Goal: Transaction & Acquisition: Obtain resource

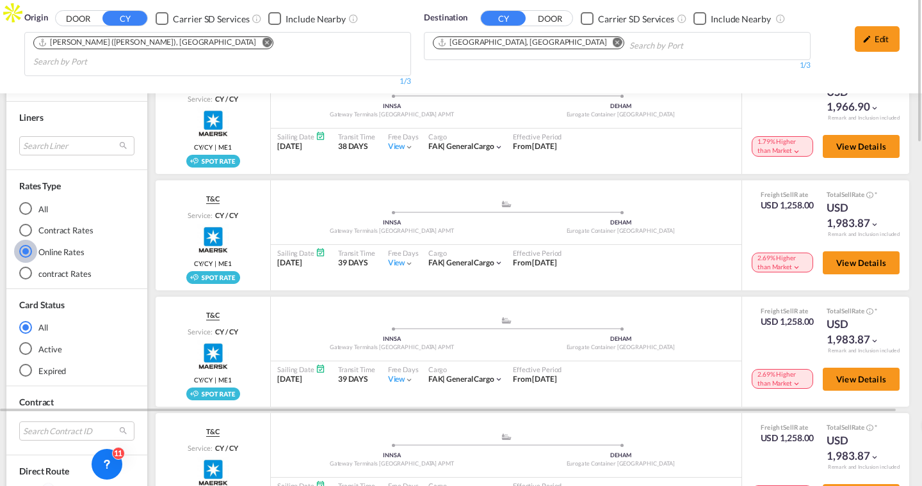
scroll to position [52, 0]
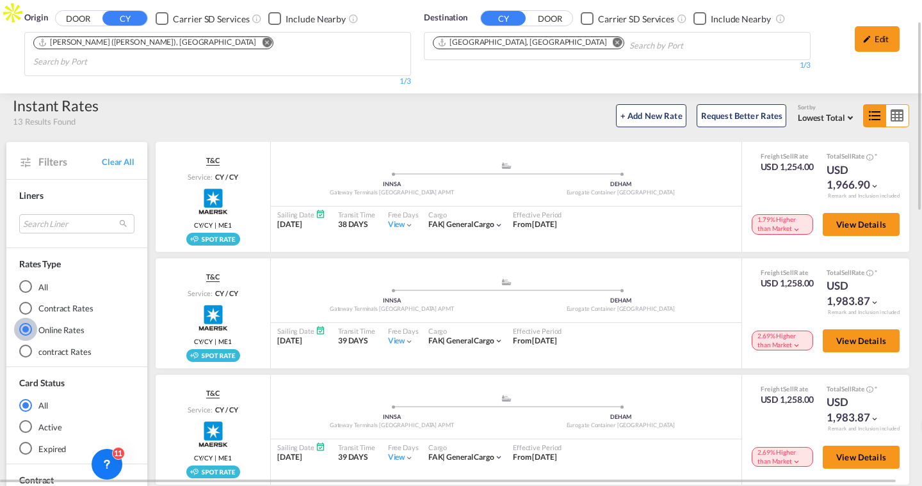
click at [36, 302] on md-radio-button "Contract Rates" at bounding box center [76, 308] width 115 height 13
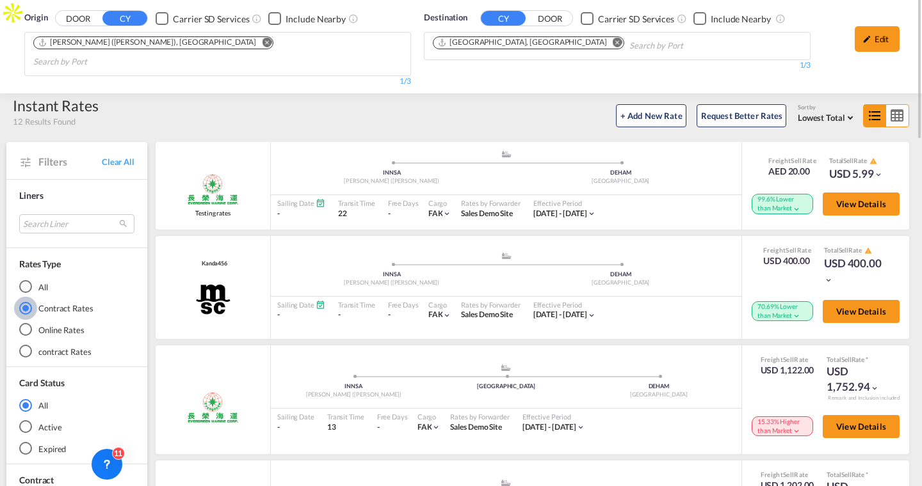
scroll to position [0, 0]
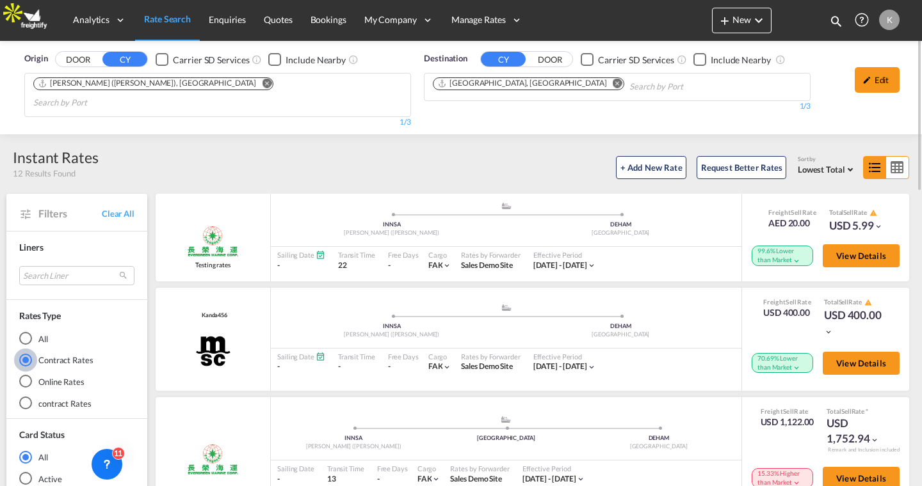
click at [31, 375] on div "Online Rates" at bounding box center [25, 381] width 13 height 13
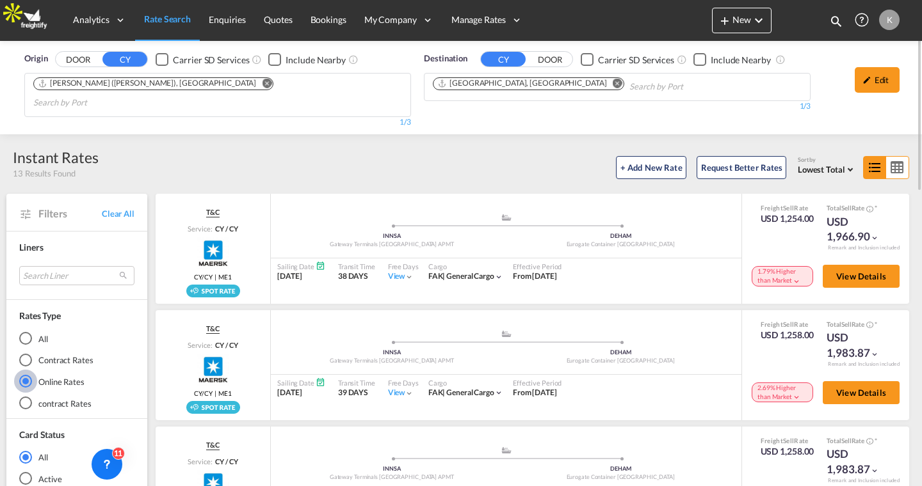
click at [834, 161] on md-select-value "Lowest Total" at bounding box center [827, 168] width 59 height 14
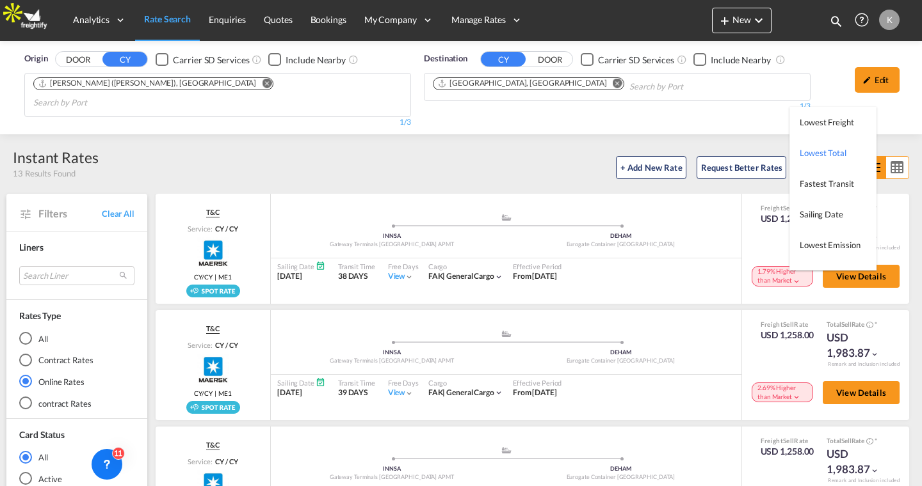
click at [382, 141] on md-backdrop at bounding box center [461, 243] width 922 height 486
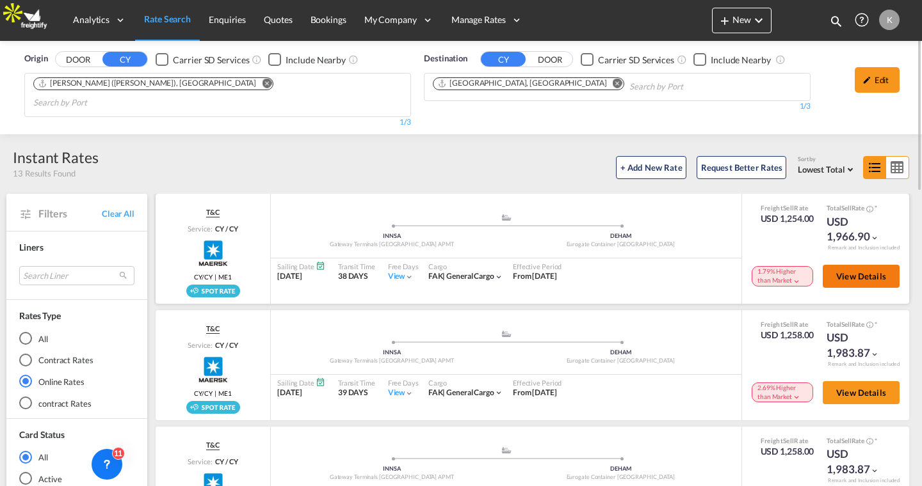
click at [838, 271] on span "View Details" at bounding box center [861, 276] width 50 height 10
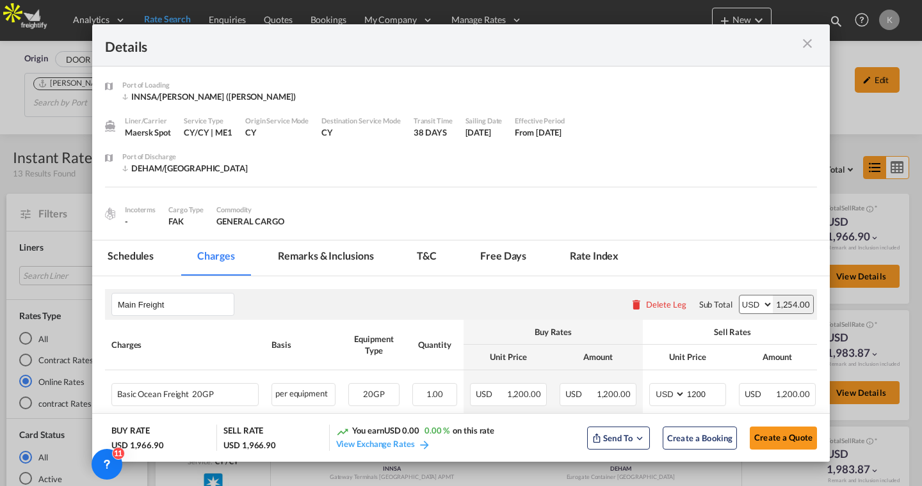
click at [116, 263] on md-tab-item "Schedules" at bounding box center [130, 258] width 77 height 35
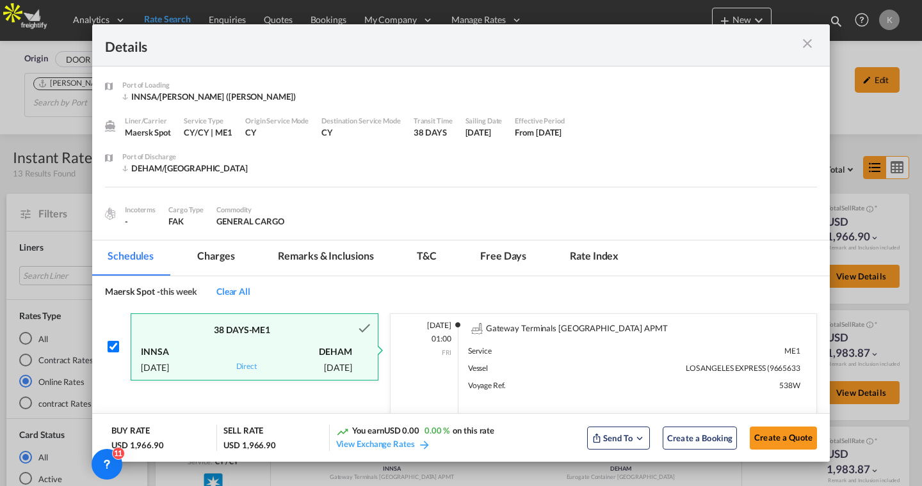
scroll to position [51, 0]
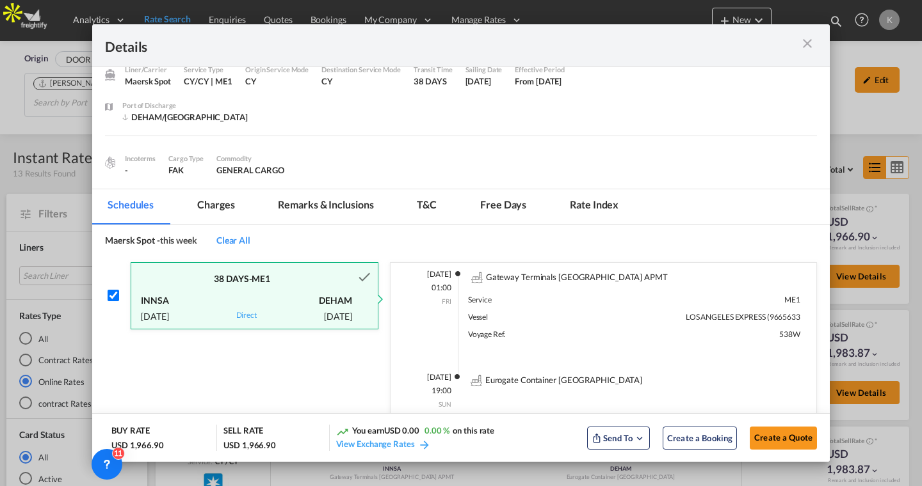
click at [803, 43] on md-icon "icon-close m-3 fg-AAA8AD cursor" at bounding box center [806, 43] width 15 height 15
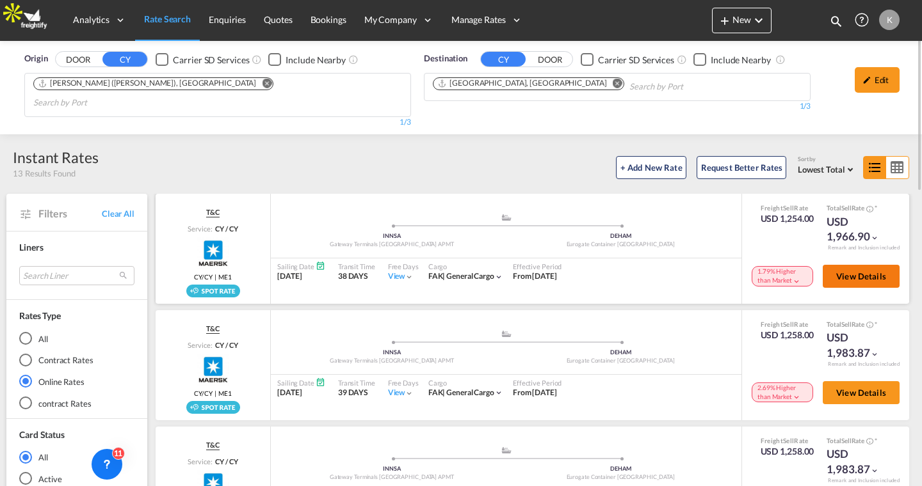
click at [844, 265] on button "View Details" at bounding box center [861, 276] width 77 height 23
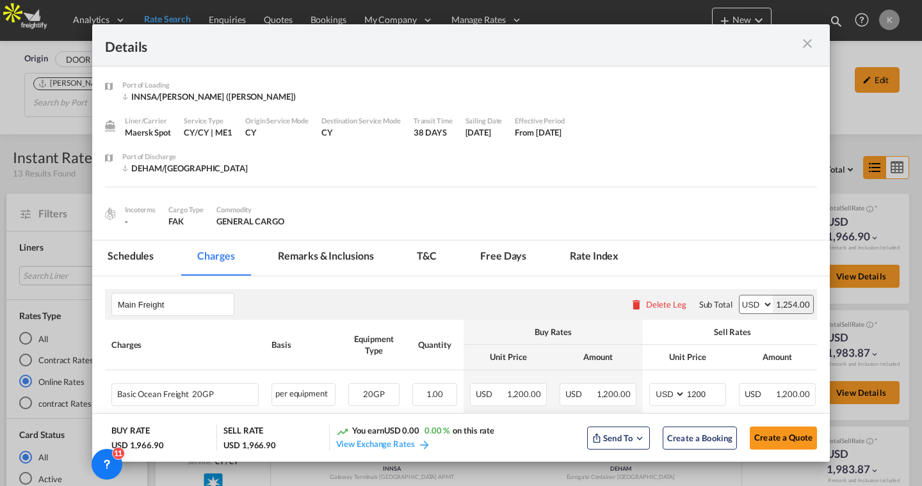
click at [809, 44] on md-icon "icon-close m-3 fg-AAA8AD cursor" at bounding box center [806, 43] width 15 height 15
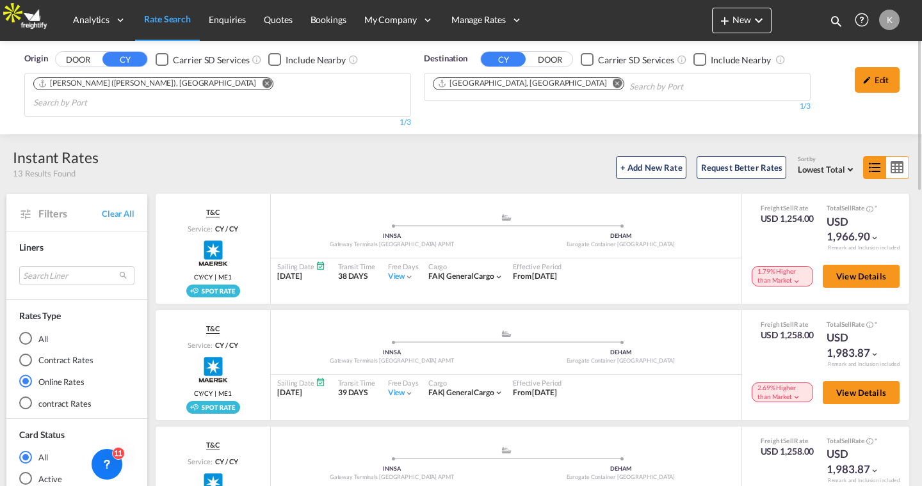
click at [893, 157] on md-icon "icon-table-large" at bounding box center [897, 168] width 22 height 22
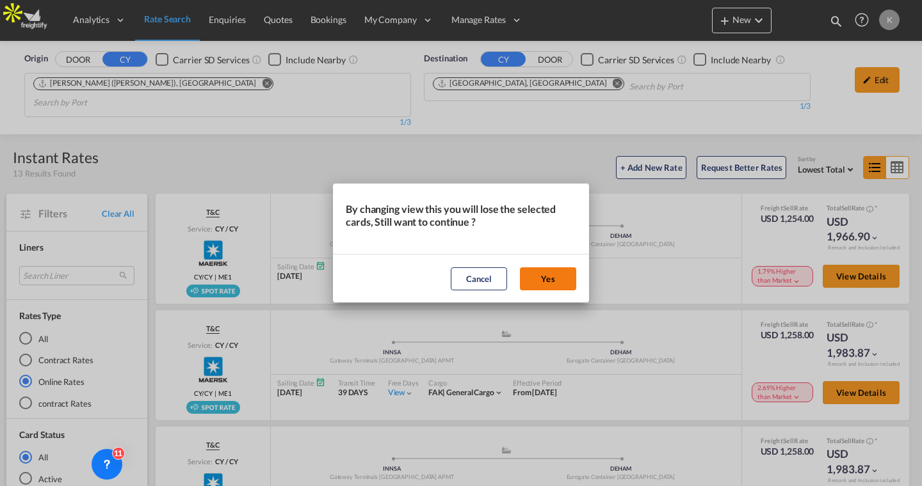
click at [566, 275] on button "Yes" at bounding box center [548, 279] width 56 height 23
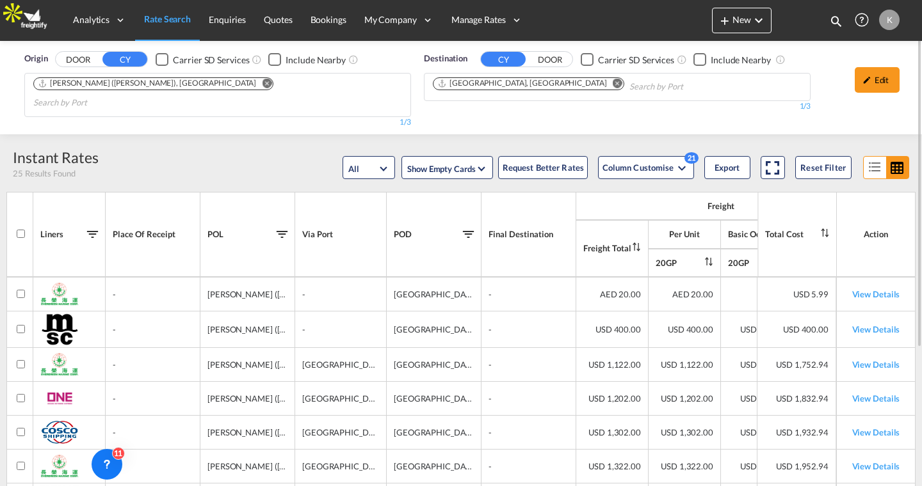
click at [866, 157] on md-icon "icon-format-list-bulleted" at bounding box center [874, 168] width 22 height 22
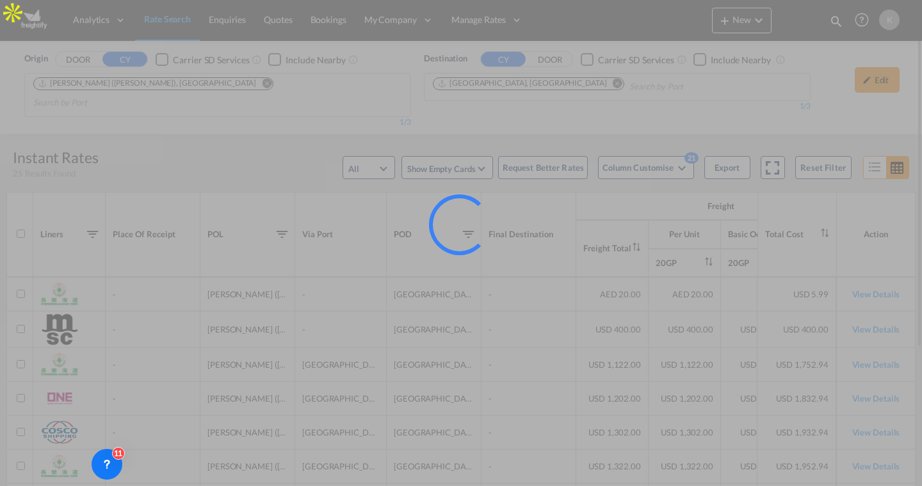
scroll to position [0, 0]
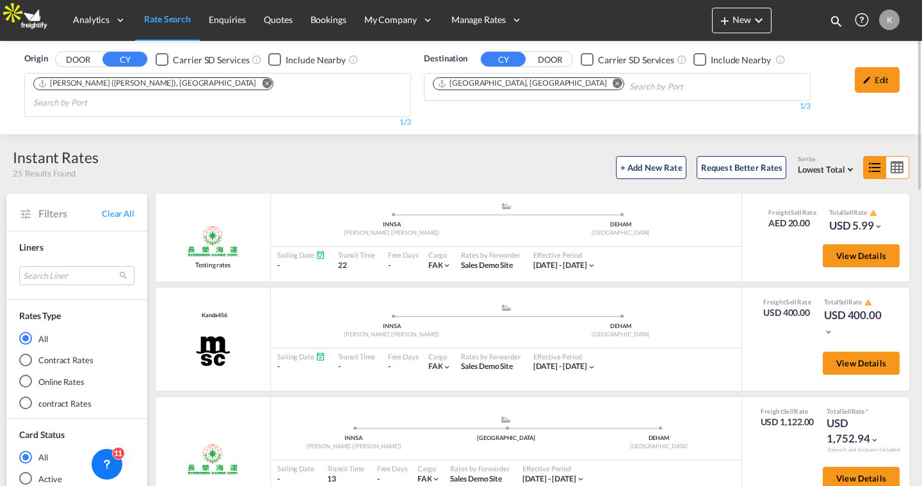
click at [55, 376] on md-radio-button "Online Rates" at bounding box center [76, 382] width 115 height 13
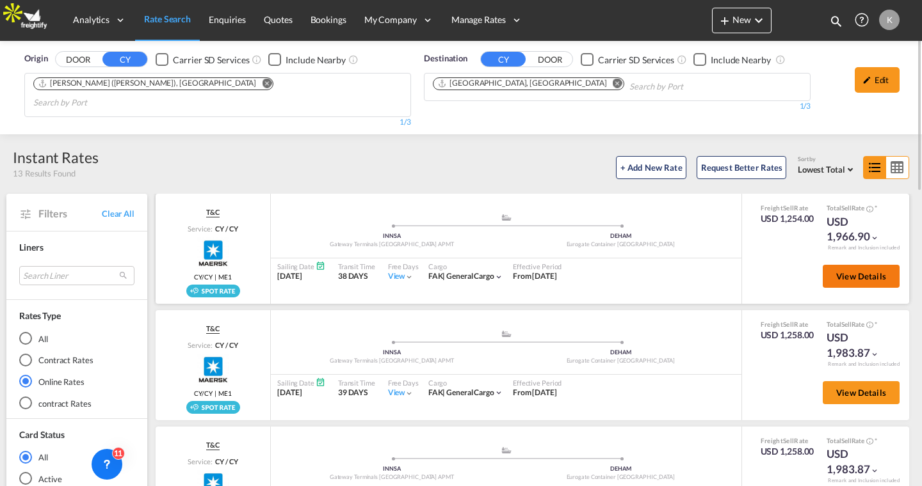
click at [827, 265] on button "View Details" at bounding box center [861, 276] width 77 height 23
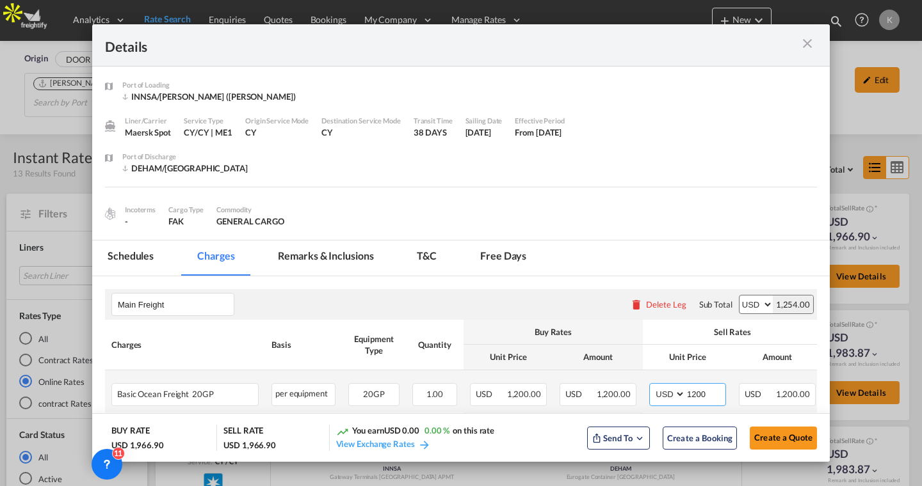
click at [716, 384] on input "1200" at bounding box center [706, 393] width 40 height 19
click at [711, 384] on input "1200" at bounding box center [706, 393] width 40 height 19
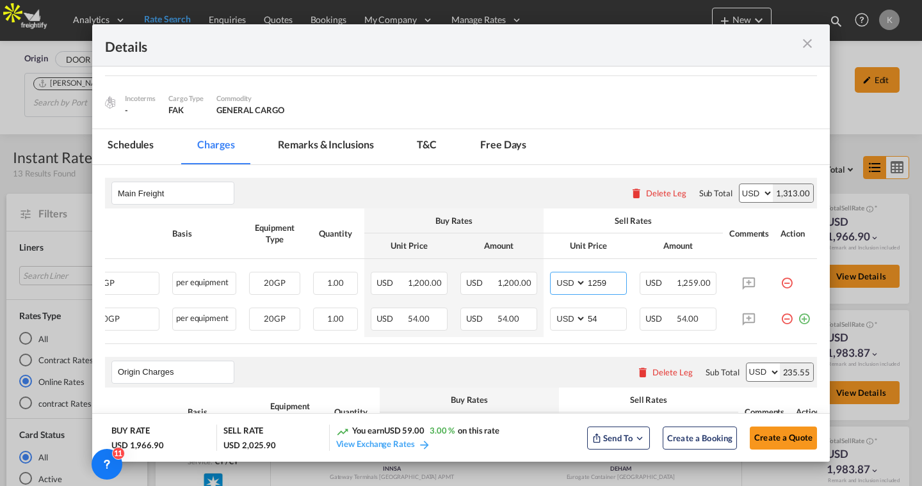
scroll to position [90, 0]
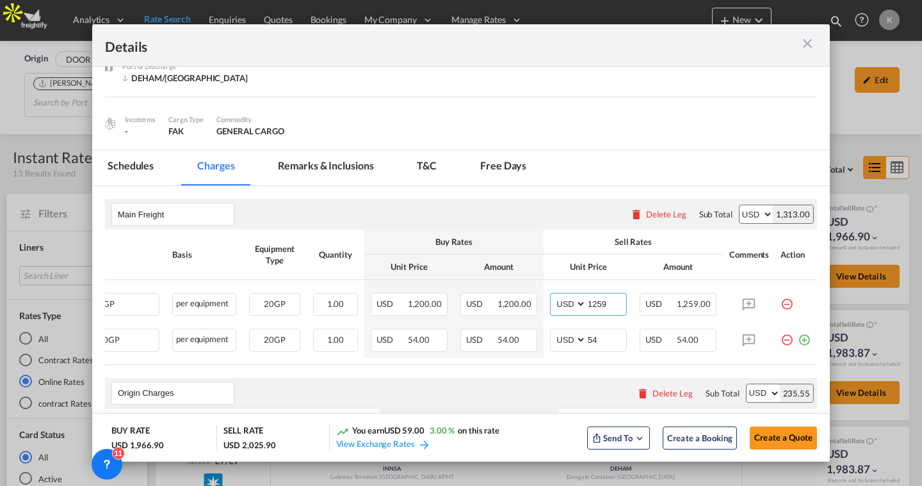
type input "1259"
click at [335, 175] on md-tab-item "Remarks & Inclusions" at bounding box center [325, 167] width 126 height 35
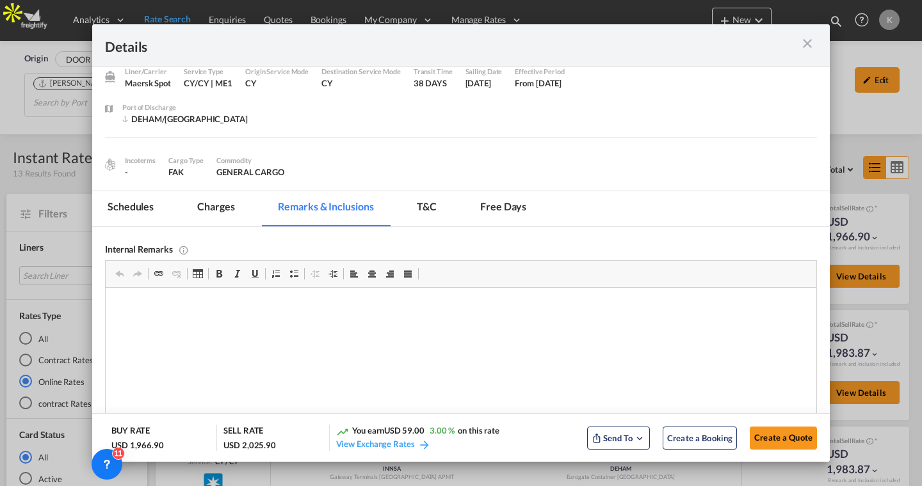
scroll to position [0, 0]
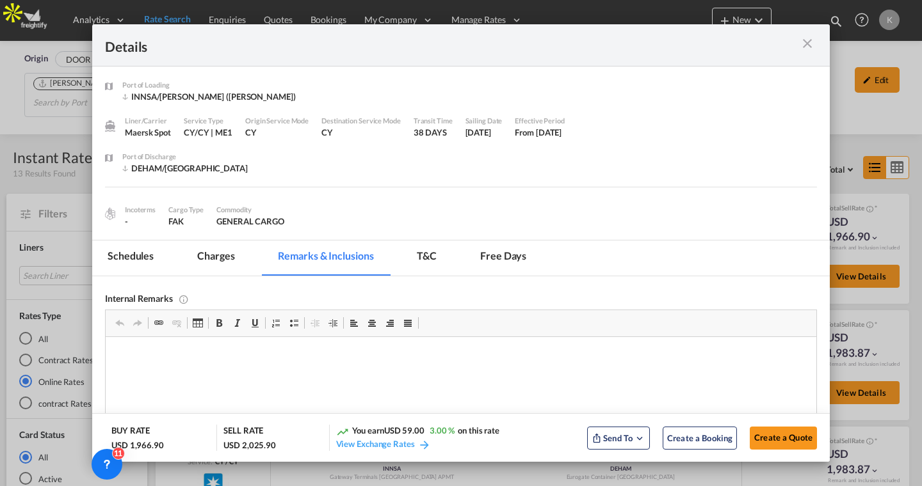
click at [214, 245] on md-tab-item "Charges" at bounding box center [216, 258] width 68 height 35
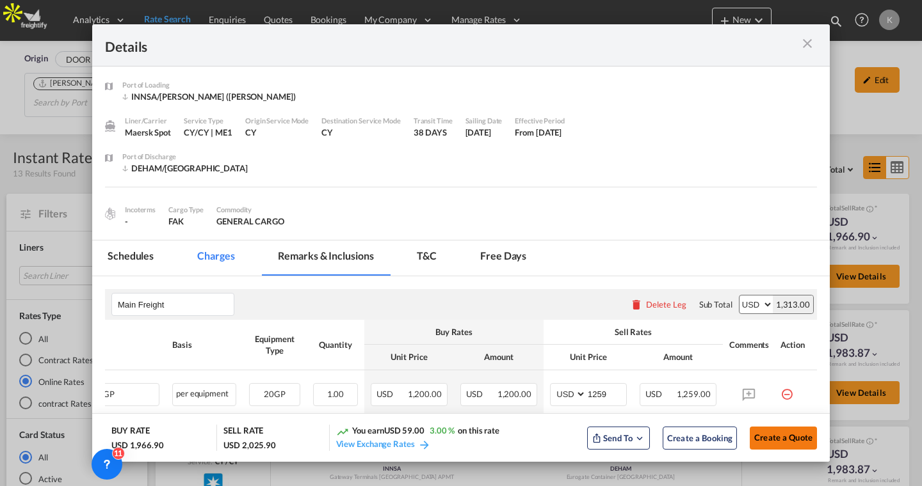
click at [782, 435] on span "Create a Quote" at bounding box center [783, 438] width 58 height 10
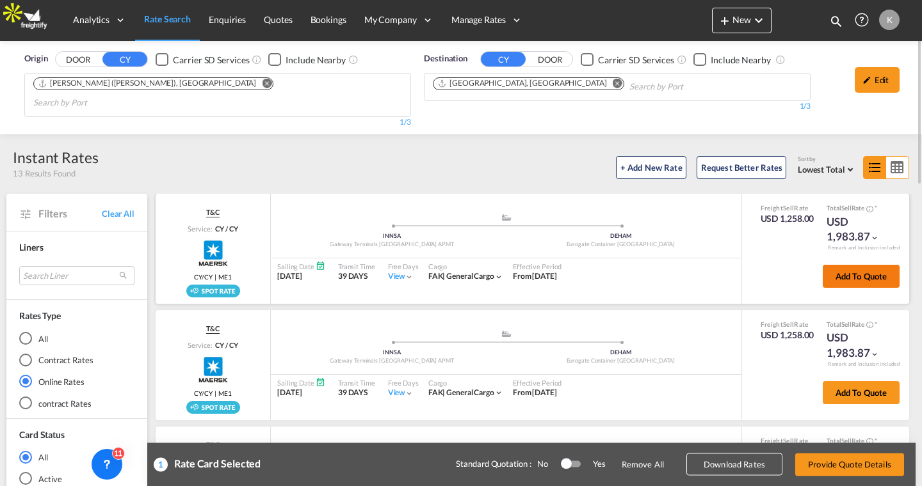
click at [849, 265] on button "Add to quote" at bounding box center [861, 276] width 77 height 23
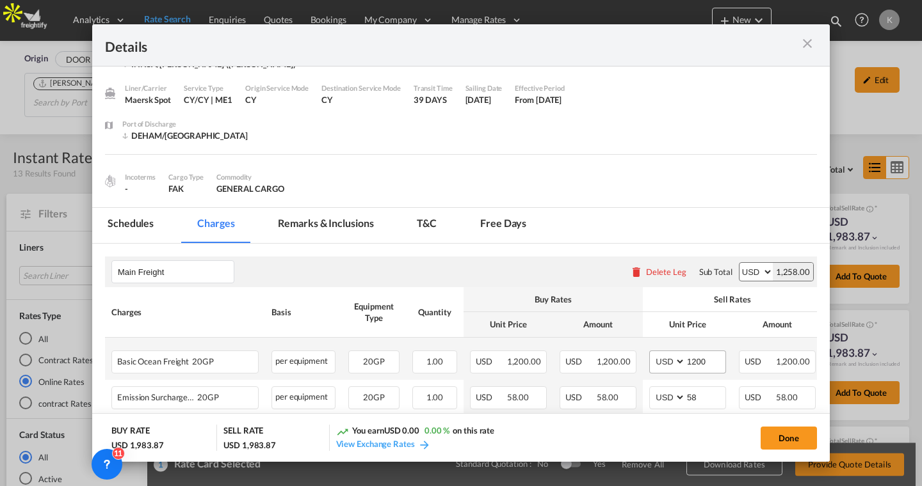
scroll to position [66, 0]
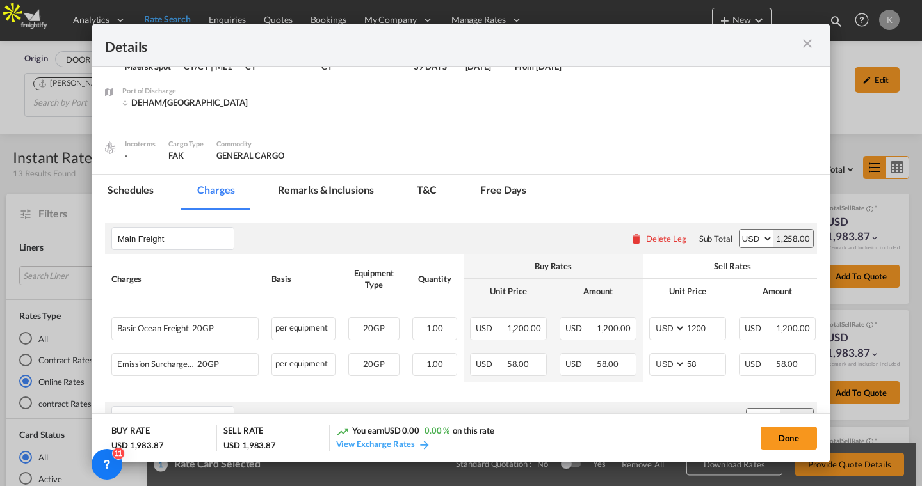
click at [812, 40] on md-icon "icon-close m-3 fg-AAA8AD cursor" at bounding box center [806, 43] width 15 height 15
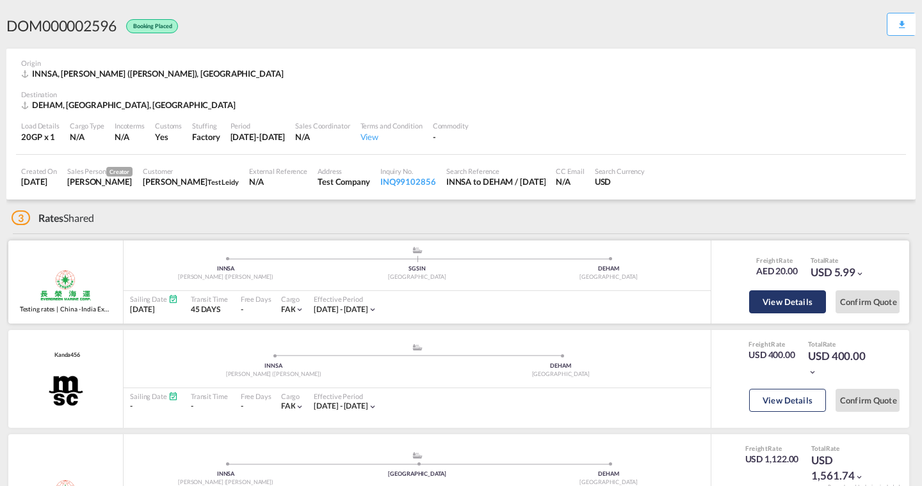
scroll to position [42, 0]
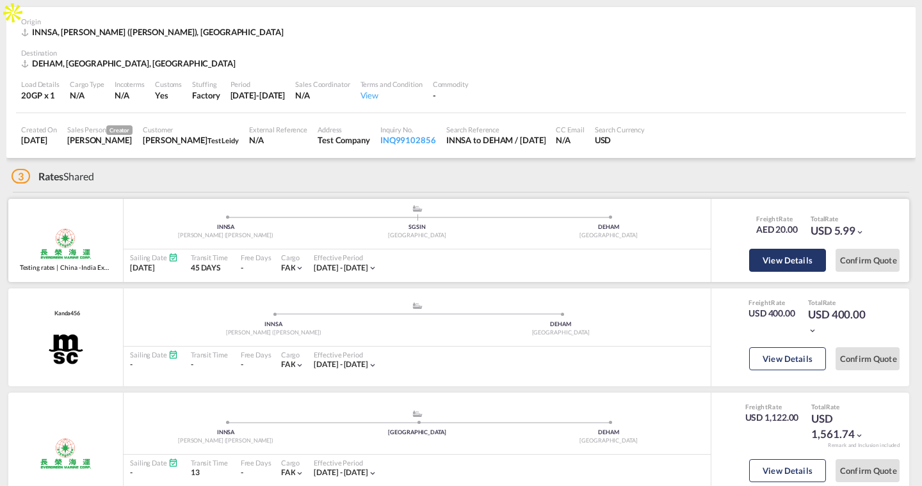
click at [778, 262] on button "View Details" at bounding box center [787, 260] width 77 height 23
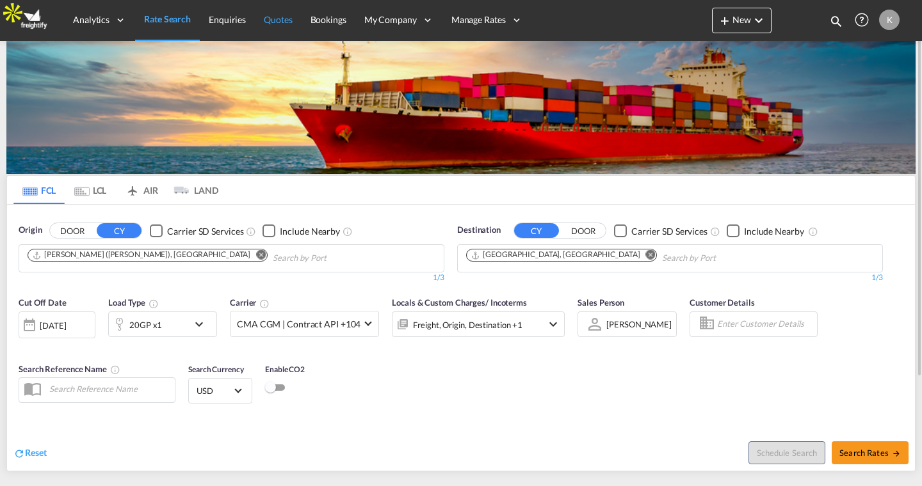
click at [288, 22] on span "Quotes" at bounding box center [278, 19] width 28 height 11
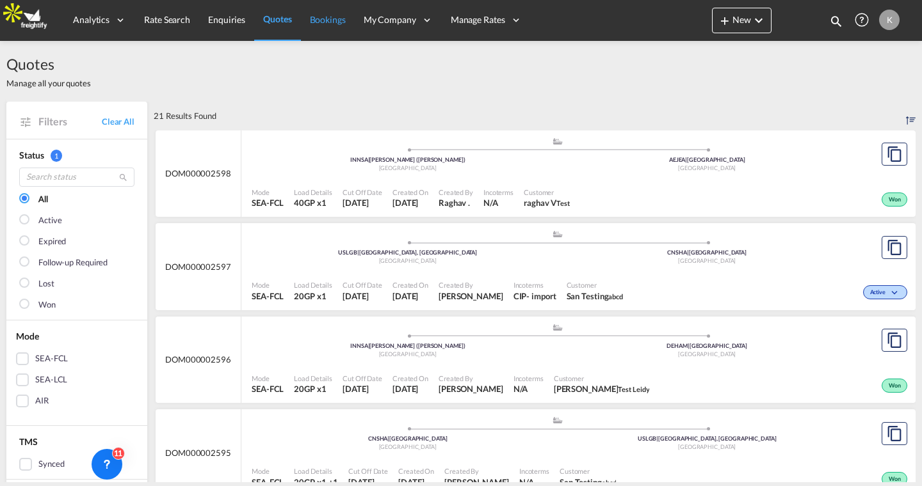
click at [314, 19] on span "Bookings" at bounding box center [328, 19] width 36 height 11
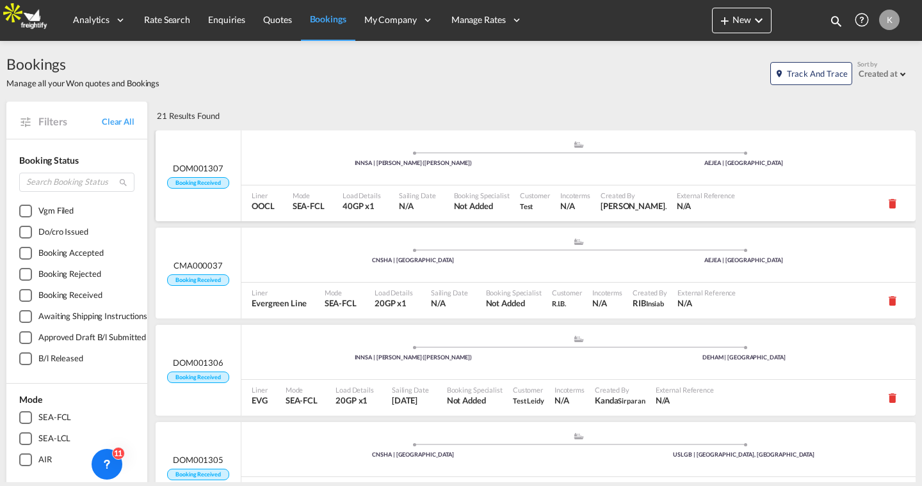
click at [374, 165] on div "INNSA | Jawaharlal Nehru (Nhava Sheva)" at bounding box center [413, 163] width 331 height 8
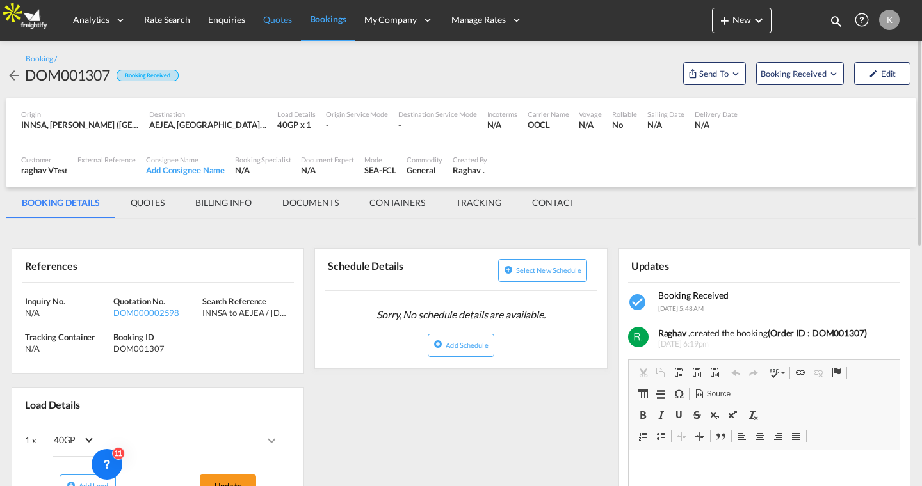
click at [269, 20] on span "Quotes" at bounding box center [277, 19] width 28 height 11
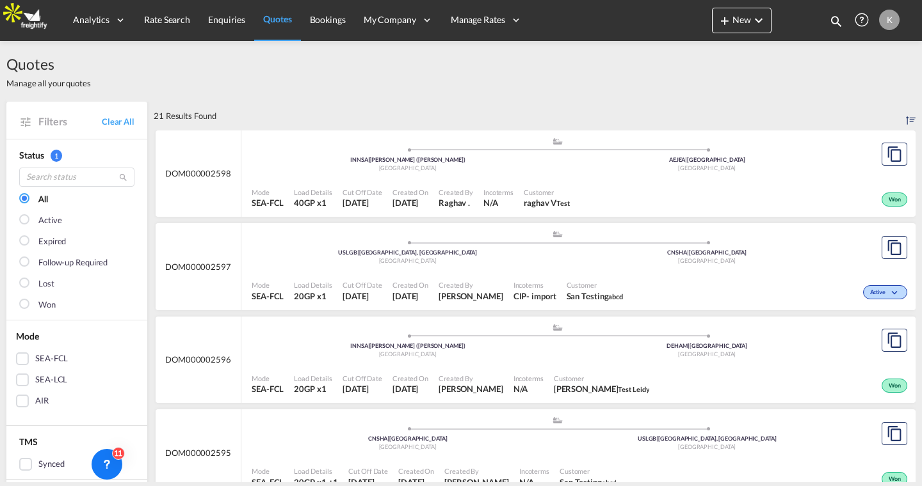
click at [554, 177] on div ".a{fill:#aaa8ad;} .a{fill:#aaa8ad;} INNSA | Jawaharlal Nehru (Nhava Sheva) Indi…" at bounding box center [557, 158] width 611 height 42
